Goal: Information Seeking & Learning: Learn about a topic

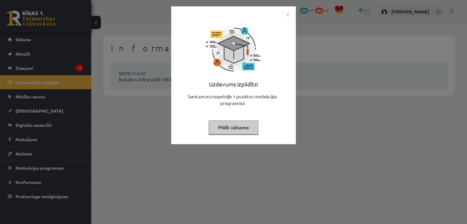
click at [287, 15] on img "Close" at bounding box center [287, 14] width 9 height 9
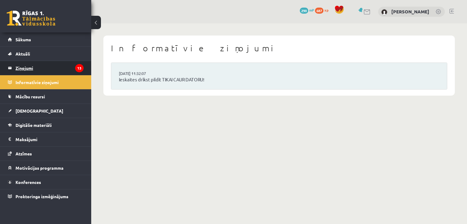
click at [37, 68] on legend "Ziņojumi 13" at bounding box center [50, 68] width 68 height 14
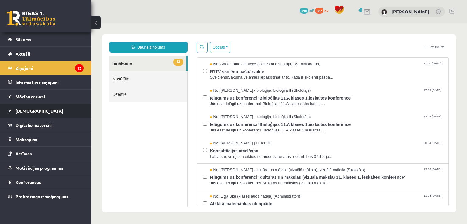
click at [30, 113] on link "[DEMOGRAPHIC_DATA]" at bounding box center [46, 111] width 76 height 14
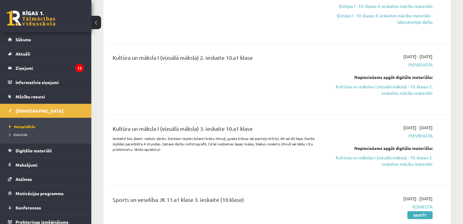
scroll to position [1521, 0]
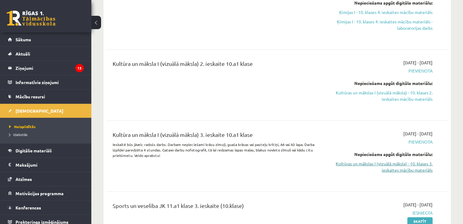
click at [388, 165] on link "Kultūras un mākslas I (vizuālā māksla) - 10. klases 3. ieskaites mācību materiā…" at bounding box center [382, 167] width 100 height 13
click at [370, 166] on link "Kultūras un mākslas I (vizuālā māksla) - 10. klases 3. ieskaites mācību materiā…" at bounding box center [382, 167] width 100 height 13
click at [394, 91] on link "Kultūras un mākslas I (vizuālā māksla) - 10. klases 2. ieskaites mācību materiā…" at bounding box center [382, 96] width 100 height 13
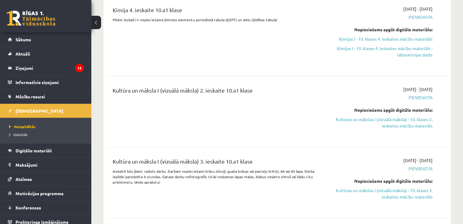
scroll to position [1460, 0]
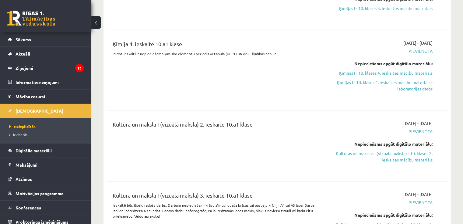
drag, startPoint x: 395, startPoint y: 162, endPoint x: 263, endPoint y: 34, distance: 183.9
click at [394, 162] on link "Kultūras un mākslas I (vizuālā māksla) - 10. klases 2. ieskaites mācību materiā…" at bounding box center [382, 157] width 100 height 13
click at [202, 121] on div "Kultūra un māksla I (vizuālā māksla) 2. ieskaite 10.a1 klase" at bounding box center [218, 125] width 210 height 11
click at [269, 133] on div "Kultūra un māksla I (vizuālā māksla) 2. ieskaite 10.a1 klase" at bounding box center [217, 145] width 219 height 51
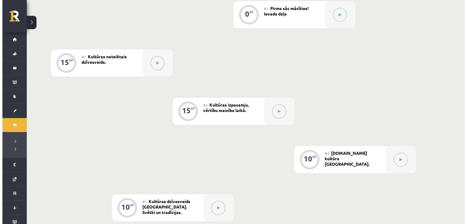
scroll to position [122, 0]
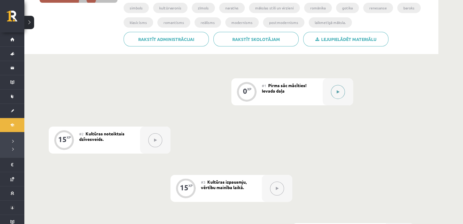
click at [335, 88] on button at bounding box center [338, 92] width 14 height 14
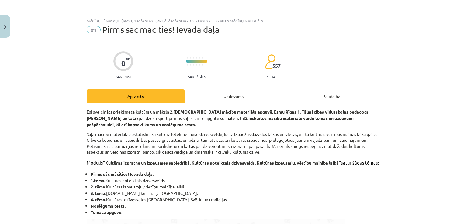
click at [232, 99] on div "Uzdevums" at bounding box center [234, 96] width 98 height 14
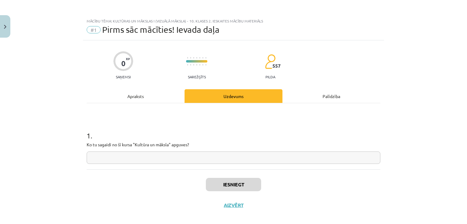
scroll to position [6, 0]
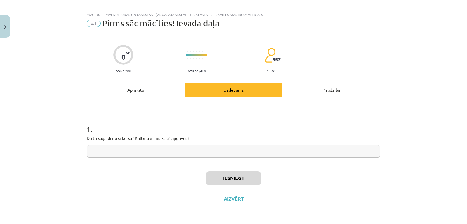
click at [198, 155] on input "text" at bounding box center [234, 151] width 294 height 12
type input "******"
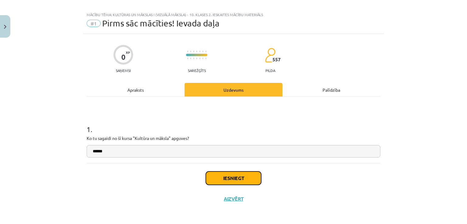
click at [210, 178] on button "Iesniegt" at bounding box center [233, 178] width 55 height 13
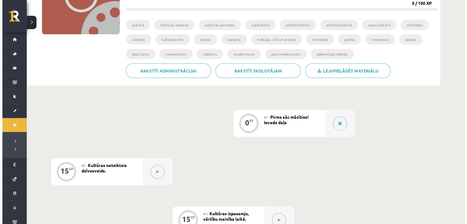
scroll to position [91, 0]
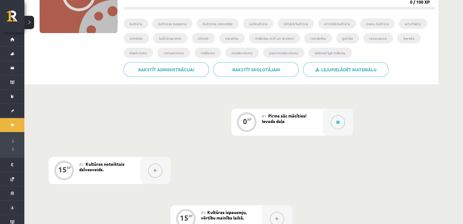
click at [151, 167] on button at bounding box center [155, 171] width 14 height 14
click at [154, 172] on icon at bounding box center [155, 171] width 3 height 4
drag, startPoint x: 297, startPoint y: 120, endPoint x: 322, endPoint y: 120, distance: 25.6
click at [320, 120] on div "#1 Pirms sāc mācīties! Ievada daļa" at bounding box center [292, 122] width 61 height 27
click at [340, 121] on button at bounding box center [338, 123] width 14 height 14
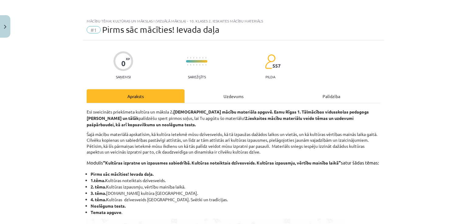
click at [255, 92] on div "Uzdevums" at bounding box center [234, 96] width 98 height 14
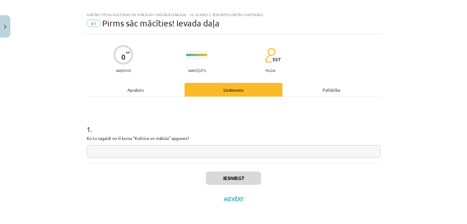
click at [190, 155] on input "text" at bounding box center [234, 151] width 294 height 12
type input "******"
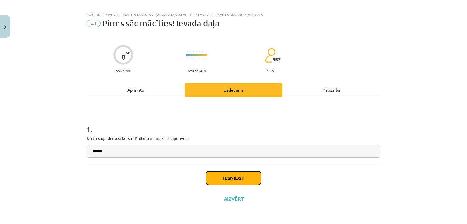
click at [227, 182] on button "Iesniegt" at bounding box center [233, 178] width 55 height 13
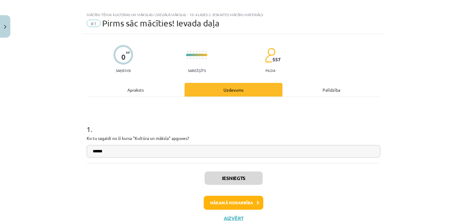
click at [219, 212] on div "Iesniegts Nākamā nodarbība Aizvērt" at bounding box center [234, 194] width 294 height 62
click at [224, 207] on button "Nākamā nodarbība" at bounding box center [234, 203] width 60 height 14
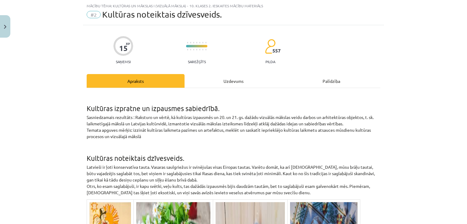
click at [221, 78] on div "Uzdevums" at bounding box center [234, 81] width 98 height 14
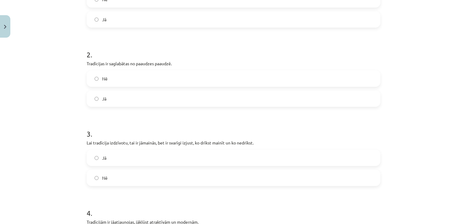
scroll to position [78, 0]
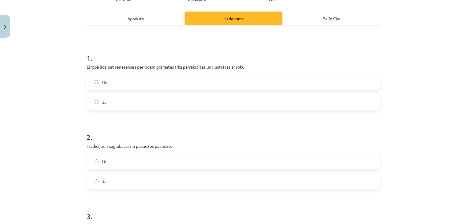
click at [104, 101] on span "Jā" at bounding box center [104, 102] width 4 height 6
click at [123, 182] on label "Jā" at bounding box center [233, 181] width 293 height 15
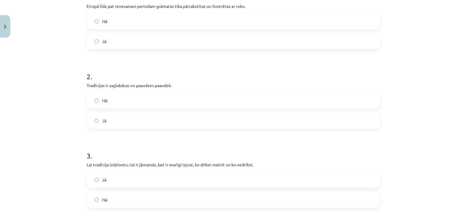
scroll to position [169, 0]
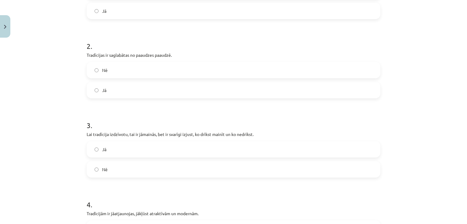
click at [172, 168] on label "Nē" at bounding box center [233, 169] width 293 height 15
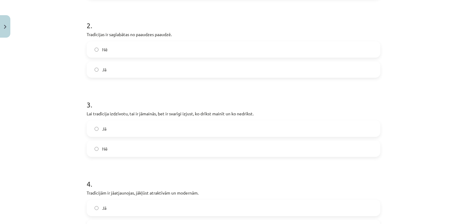
scroll to position [230, 0]
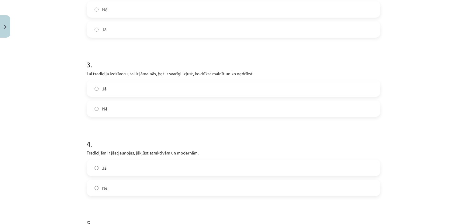
click at [117, 184] on label "Nē" at bounding box center [233, 188] width 293 height 15
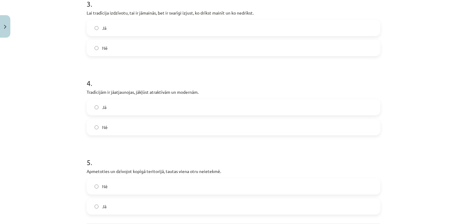
click at [155, 183] on label "Nē" at bounding box center [233, 186] width 293 height 15
click at [130, 195] on div "Nē Jā" at bounding box center [234, 197] width 294 height 37
click at [129, 203] on label "Jā" at bounding box center [233, 206] width 293 height 15
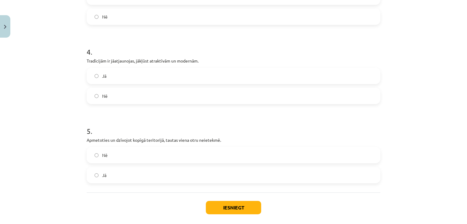
scroll to position [352, 0]
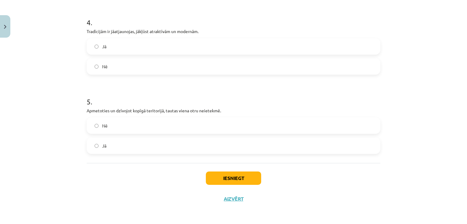
click at [237, 186] on div "Iesniegt Aizvērt" at bounding box center [234, 184] width 294 height 43
click at [237, 179] on button "Iesniegt" at bounding box center [233, 178] width 55 height 13
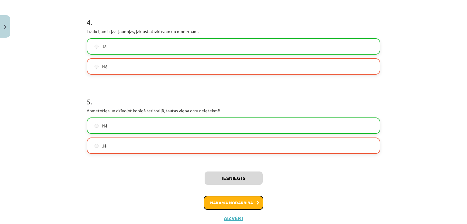
click at [225, 198] on button "Nākamā nodarbība" at bounding box center [234, 203] width 60 height 14
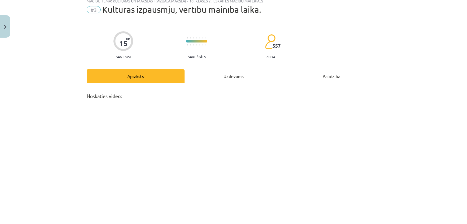
scroll to position [15, 0]
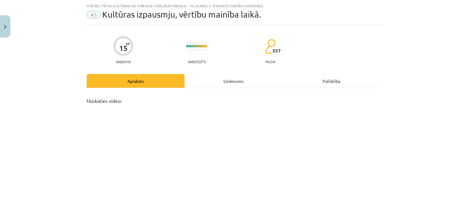
click at [229, 84] on div "Uzdevums" at bounding box center [234, 81] width 98 height 14
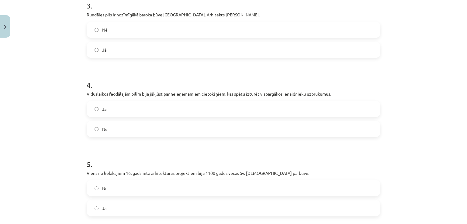
scroll to position [352, 0]
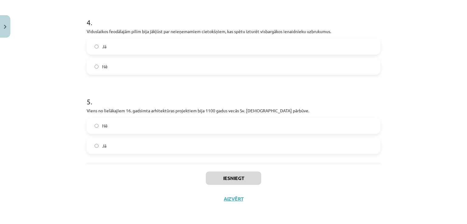
click at [136, 152] on label "Jā" at bounding box center [233, 145] width 293 height 15
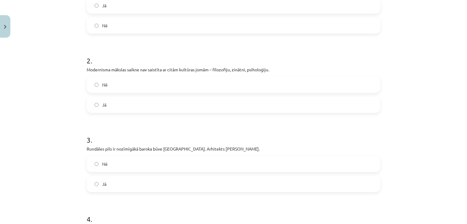
scroll to position [78, 0]
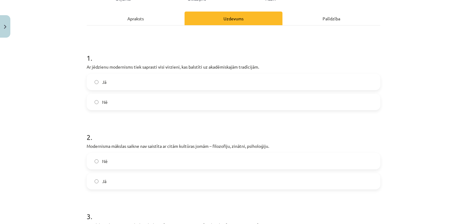
click at [145, 19] on div "Apraksts" at bounding box center [136, 19] width 98 height 14
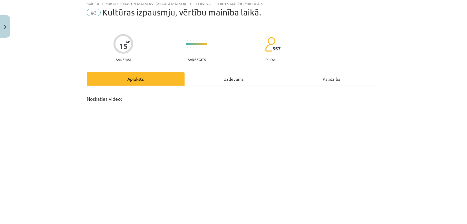
scroll to position [0, 0]
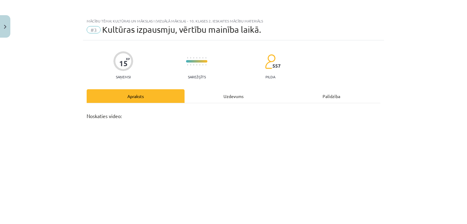
click at [221, 99] on div "Uzdevums" at bounding box center [234, 96] width 98 height 14
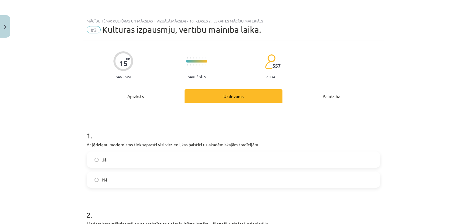
scroll to position [15, 0]
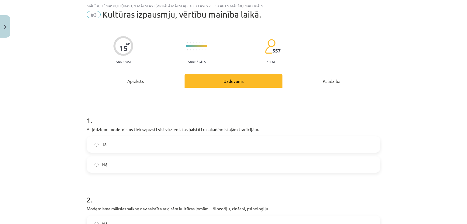
click at [129, 168] on label "Nē" at bounding box center [233, 164] width 293 height 15
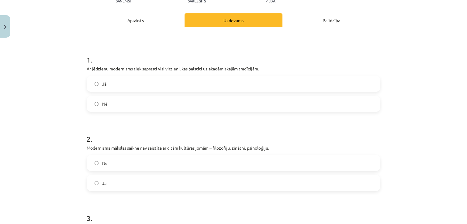
click at [137, 161] on label "Nē" at bounding box center [233, 163] width 293 height 15
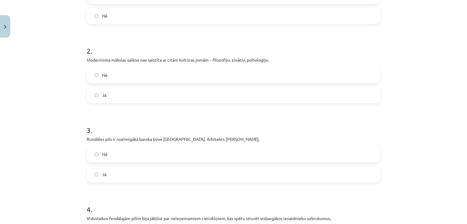
scroll to position [167, 0]
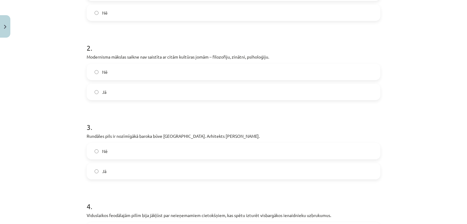
click at [130, 169] on label "Jā" at bounding box center [233, 171] width 293 height 15
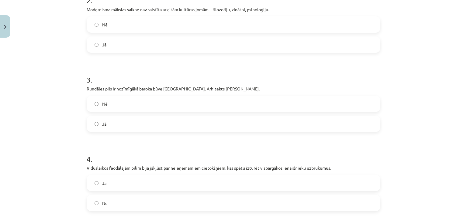
scroll to position [259, 0]
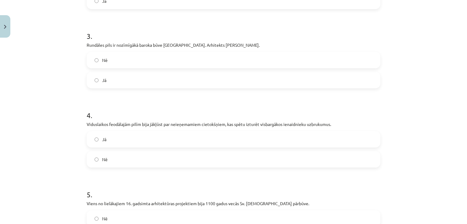
click at [132, 144] on label "Jā" at bounding box center [233, 139] width 293 height 15
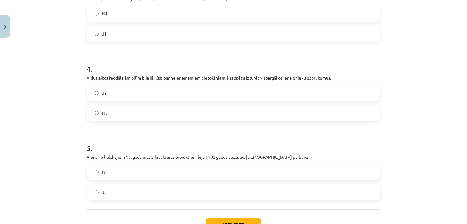
scroll to position [350, 0]
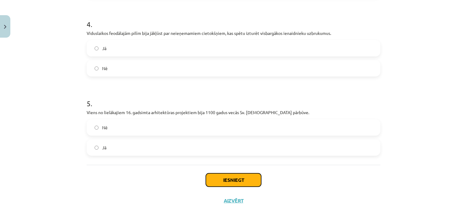
click at [236, 174] on button "Iesniegt" at bounding box center [233, 180] width 55 height 13
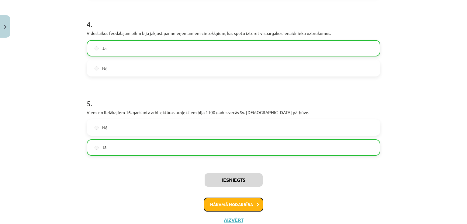
click at [232, 206] on button "Nākamā nodarbība" at bounding box center [234, 205] width 60 height 14
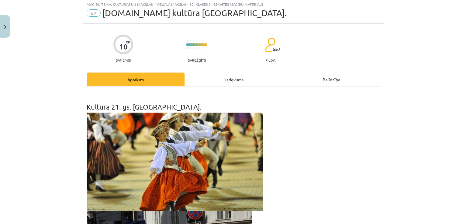
scroll to position [15, 0]
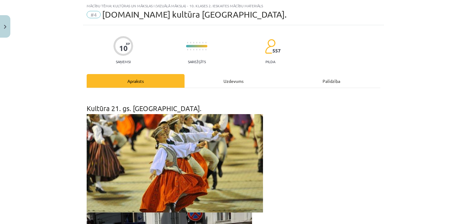
click at [233, 77] on div "Uzdevums" at bounding box center [234, 81] width 98 height 14
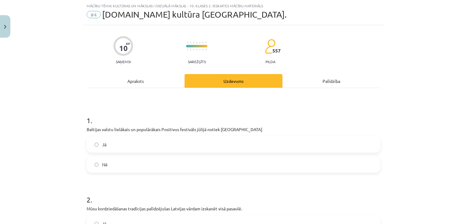
click at [172, 162] on label "Nē" at bounding box center [233, 164] width 293 height 15
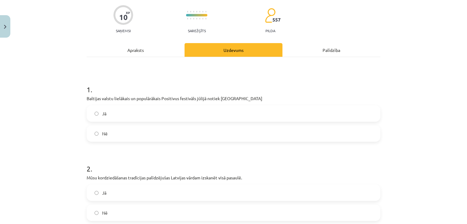
scroll to position [76, 0]
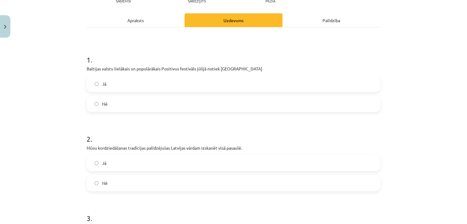
click at [193, 168] on label "Jā" at bounding box center [233, 163] width 293 height 15
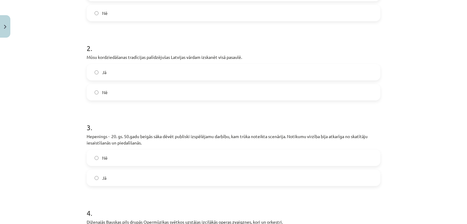
scroll to position [167, 0]
click at [106, 155] on label "Nē" at bounding box center [233, 157] width 293 height 15
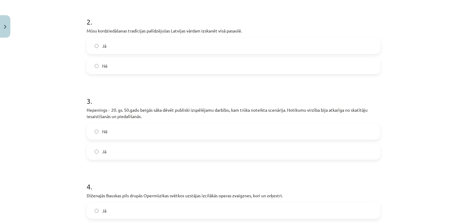
scroll to position [259, 0]
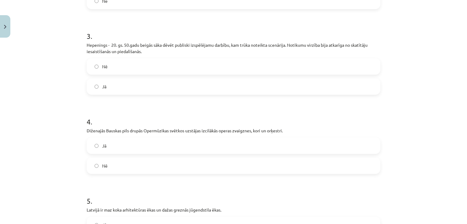
click at [183, 148] on label "Jā" at bounding box center [233, 145] width 293 height 15
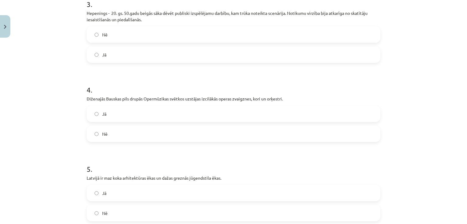
scroll to position [319, 0]
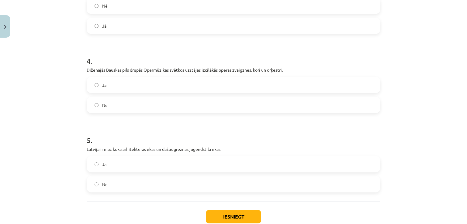
click at [137, 166] on label "Jā" at bounding box center [233, 164] width 293 height 15
click at [191, 187] on label "Nē" at bounding box center [233, 184] width 293 height 15
click at [131, 106] on label "Nē" at bounding box center [233, 105] width 293 height 15
click at [224, 216] on button "Iesniegt" at bounding box center [233, 216] width 55 height 13
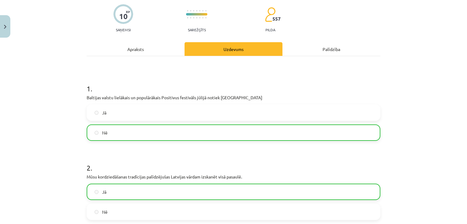
scroll to position [46, 0]
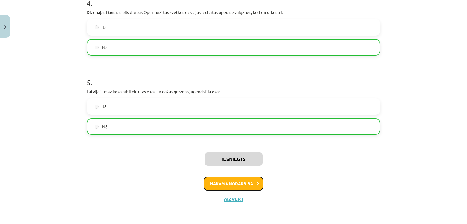
click at [229, 183] on button "Nākamā nodarbība" at bounding box center [234, 184] width 60 height 14
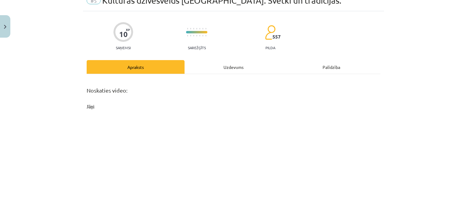
scroll to position [15, 0]
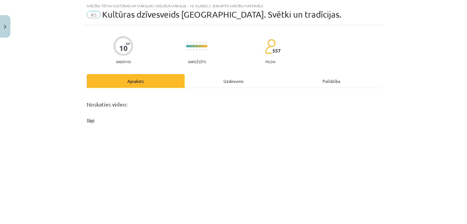
click at [231, 82] on div "Uzdevums" at bounding box center [234, 81] width 98 height 14
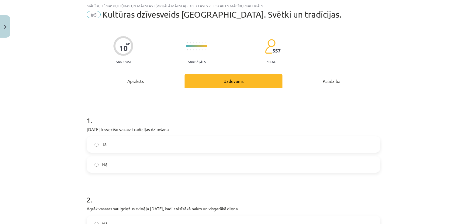
click at [137, 145] on label "Jā" at bounding box center [233, 144] width 293 height 15
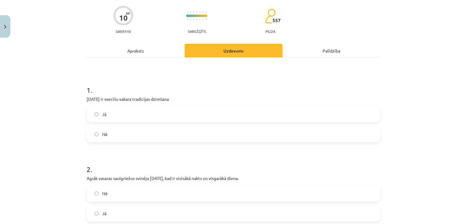
scroll to position [106, 0]
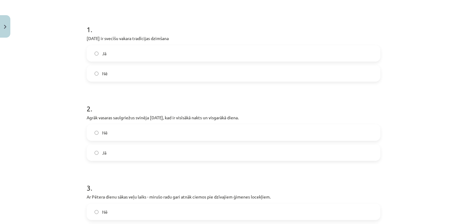
click at [143, 132] on label "Nē" at bounding box center [233, 132] width 293 height 15
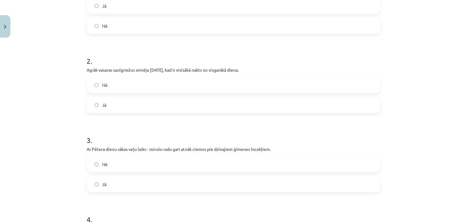
scroll to position [167, 0]
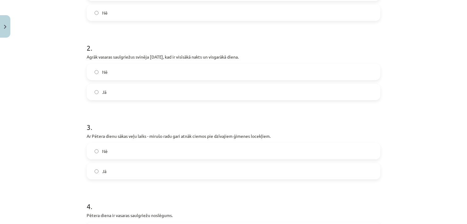
click at [128, 171] on label "Jā" at bounding box center [233, 171] width 293 height 15
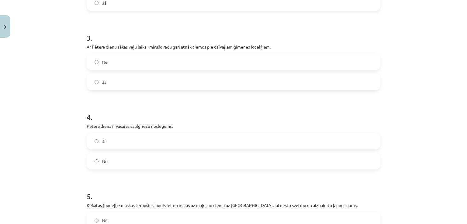
scroll to position [259, 0]
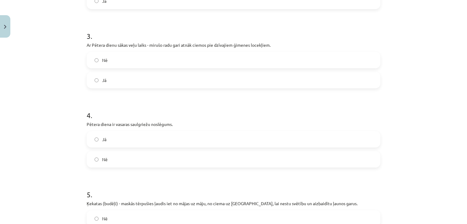
click at [119, 162] on label "Nē" at bounding box center [233, 159] width 293 height 15
click at [128, 144] on label "Jā" at bounding box center [233, 139] width 293 height 15
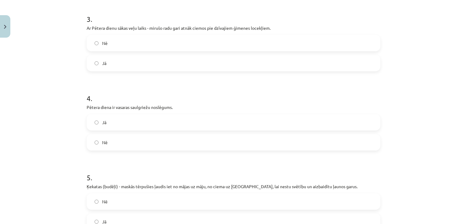
scroll to position [289, 0]
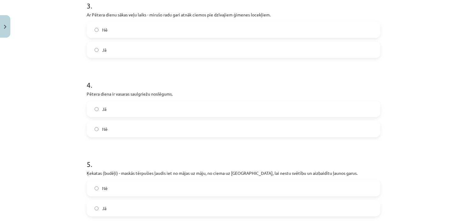
click at [120, 185] on label "Nē" at bounding box center [233, 188] width 293 height 15
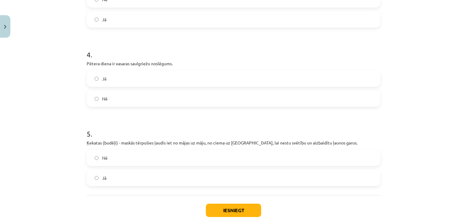
scroll to position [352, 0]
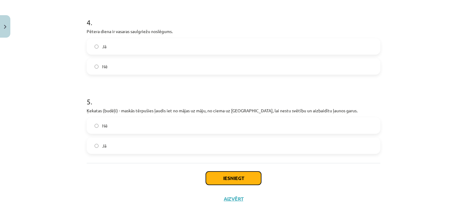
click at [219, 177] on button "Iesniegt" at bounding box center [233, 178] width 55 height 13
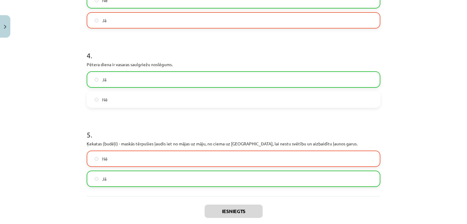
scroll to position [371, 0]
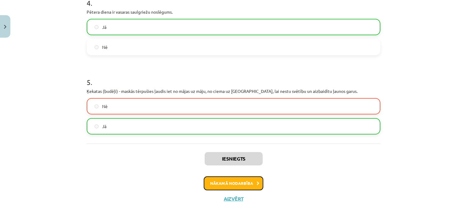
click at [240, 188] on button "Nākamā nodarbība" at bounding box center [234, 184] width 60 height 14
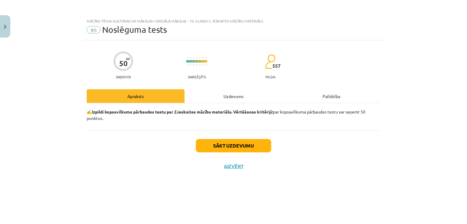
scroll to position [0, 0]
click at [247, 144] on button "Sākt uzdevumu" at bounding box center [233, 145] width 75 height 13
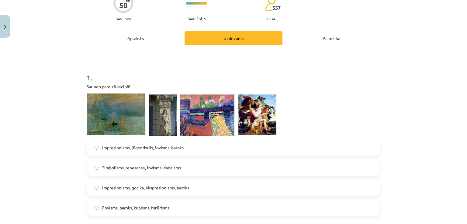
scroll to position [61, 0]
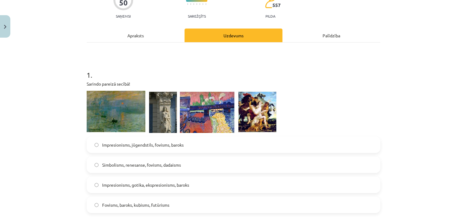
click at [131, 183] on span "Impresionisms, gotika, ekspresionisms, baroks" at bounding box center [145, 185] width 87 height 6
click at [140, 204] on span "Fovisms, baroks, kubisms, futūrisms" at bounding box center [135, 205] width 67 height 6
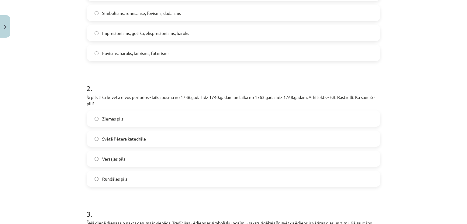
click at [126, 181] on label "Rundāles pils" at bounding box center [233, 179] width 293 height 15
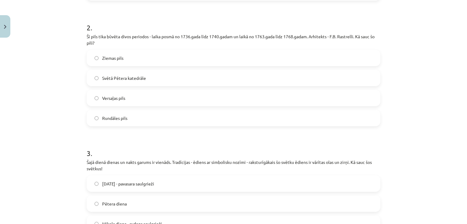
scroll to position [335, 0]
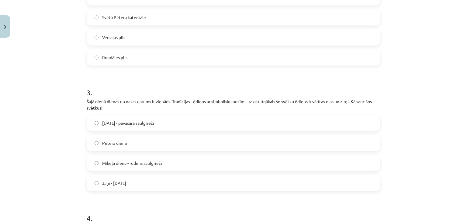
click at [172, 144] on label "Pētera diena" at bounding box center [233, 143] width 293 height 15
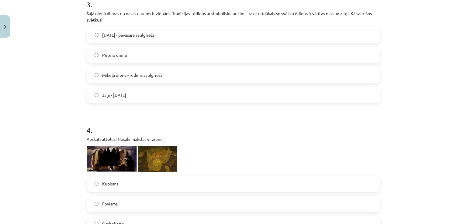
scroll to position [456, 0]
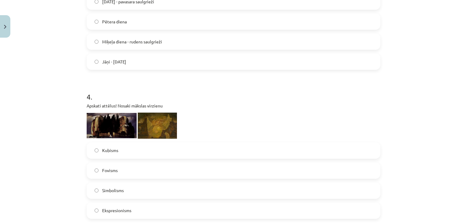
click at [145, 36] on label "Miķeļa diena - rudens saulgrieži" at bounding box center [233, 41] width 293 height 15
click at [122, 65] on label "Jāņi - vasaras saulgrieži" at bounding box center [233, 61] width 293 height 15
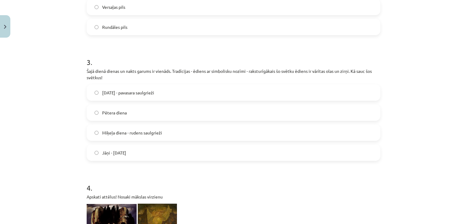
scroll to position [395, 0]
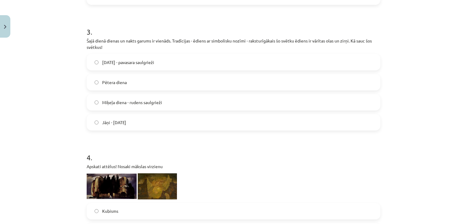
click at [116, 103] on span "Miķeļa diena - rudens saulgrieži" at bounding box center [132, 102] width 60 height 6
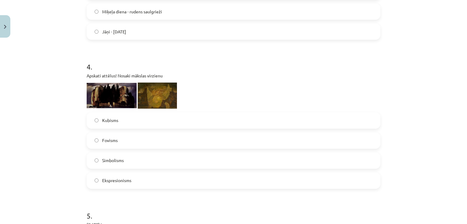
scroll to position [487, 0]
click at [125, 142] on label "Fovisms" at bounding box center [233, 140] width 293 height 15
click at [115, 177] on label "Ekspresionisms" at bounding box center [233, 180] width 293 height 15
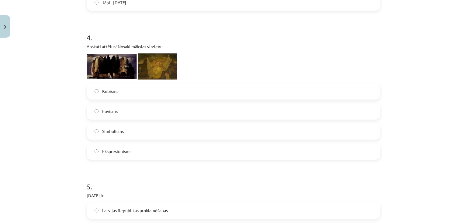
scroll to position [578, 0]
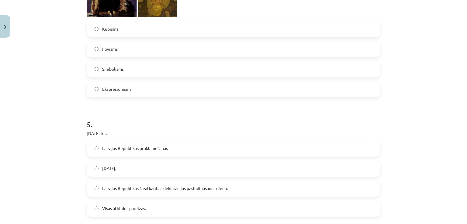
click at [135, 149] on span "Latvijas Republikas proklamēšanas" at bounding box center [135, 148] width 66 height 6
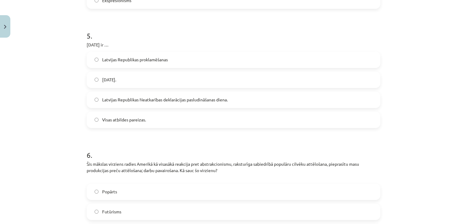
scroll to position [669, 0]
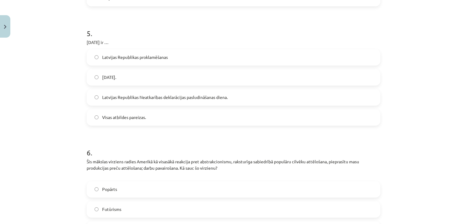
click at [135, 115] on span "Visas atbildes pareizas." at bounding box center [124, 117] width 44 height 6
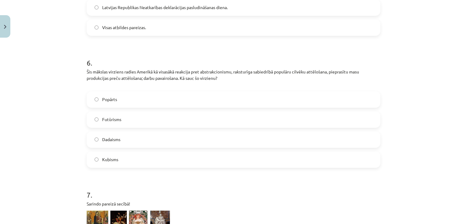
scroll to position [760, 0]
click at [123, 137] on label "Dadaisms" at bounding box center [233, 138] width 293 height 15
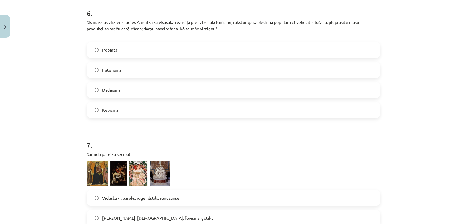
scroll to position [852, 0]
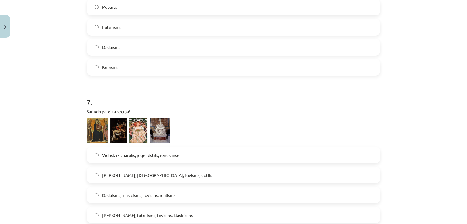
click at [120, 153] on span "Viduslaiki, baroks, jūgendstils, renesanse" at bounding box center [140, 155] width 77 height 6
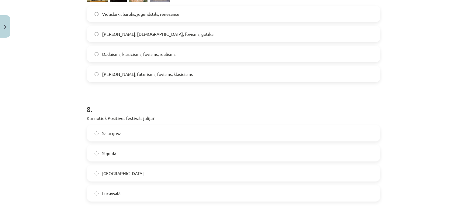
scroll to position [1004, 0]
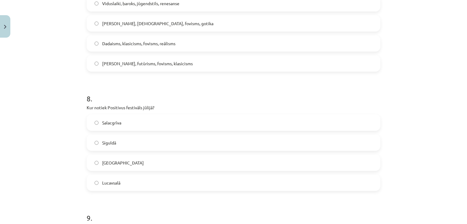
click at [134, 188] on label "Lucavsalā" at bounding box center [233, 183] width 293 height 15
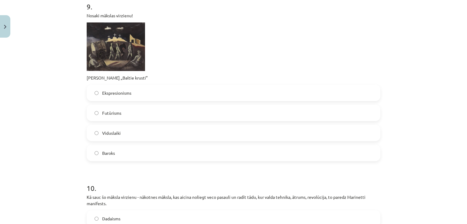
scroll to position [1217, 0]
click at [117, 113] on span "Futūrisms" at bounding box center [111, 112] width 19 height 6
click at [110, 154] on span "Baroks" at bounding box center [108, 152] width 13 height 6
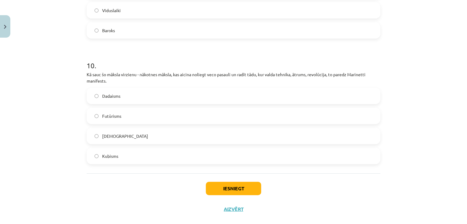
click at [106, 102] on label "Dadaisms" at bounding box center [233, 96] width 293 height 15
click at [222, 192] on button "Iesniegt" at bounding box center [233, 188] width 55 height 13
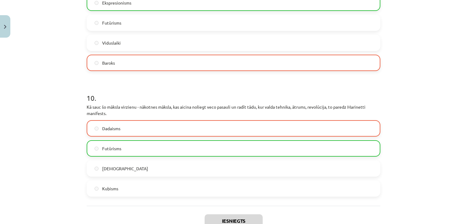
scroll to position [1368, 0]
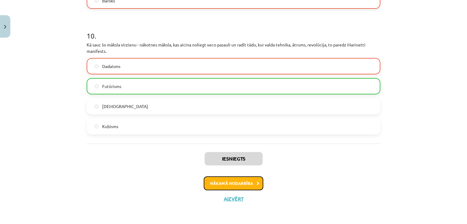
click at [216, 184] on button "Nākamā nodarbība" at bounding box center [234, 184] width 60 height 14
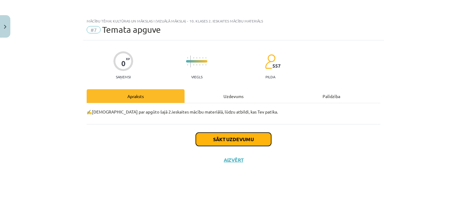
click at [217, 138] on button "Sākt uzdevumu" at bounding box center [233, 139] width 75 height 13
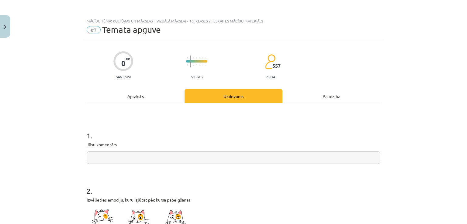
click at [189, 156] on input "text" at bounding box center [234, 158] width 294 height 12
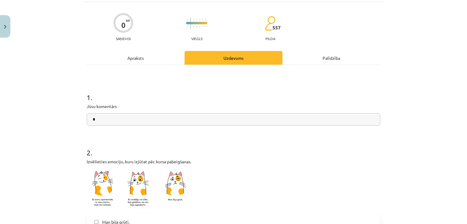
scroll to position [91, 0]
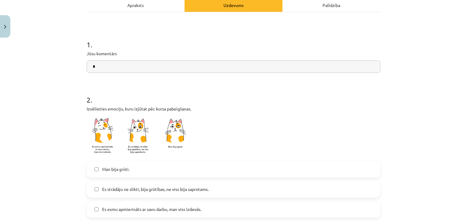
type input "*"
click at [132, 166] on label "Man bija grūti." at bounding box center [233, 169] width 293 height 15
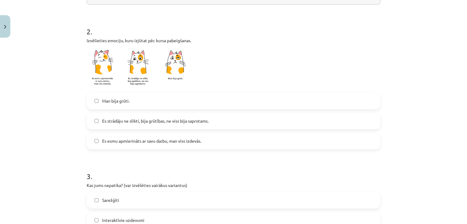
scroll to position [243, 0]
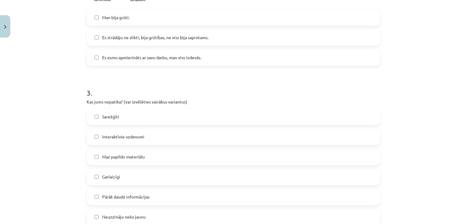
click at [128, 121] on label "Sarežģīti" at bounding box center [233, 117] width 293 height 15
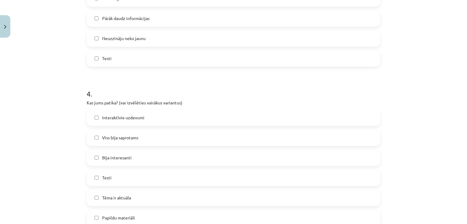
scroll to position [487, 0]
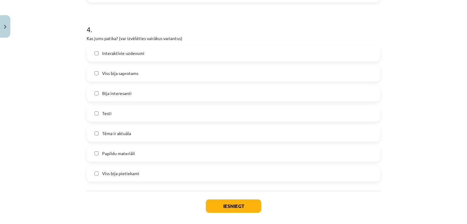
click at [132, 128] on label "Tēma ir aktuāla" at bounding box center [233, 133] width 293 height 15
click at [224, 203] on button "Iesniegt" at bounding box center [233, 206] width 55 height 13
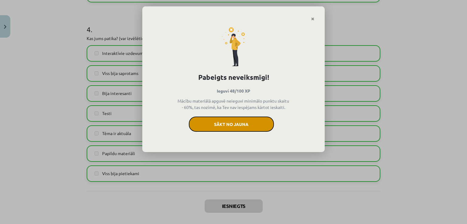
click at [242, 124] on button "Sākt no jauna" at bounding box center [231, 124] width 85 height 15
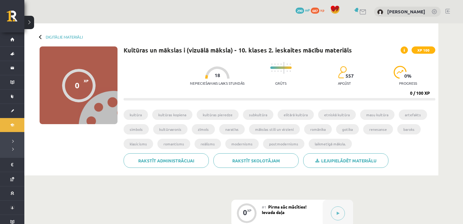
scroll to position [91, 0]
